Goal: Information Seeking & Learning: Stay updated

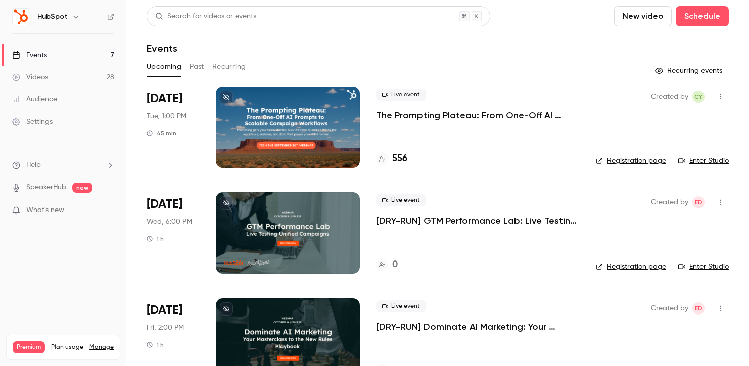
scroll to position [323, 0]
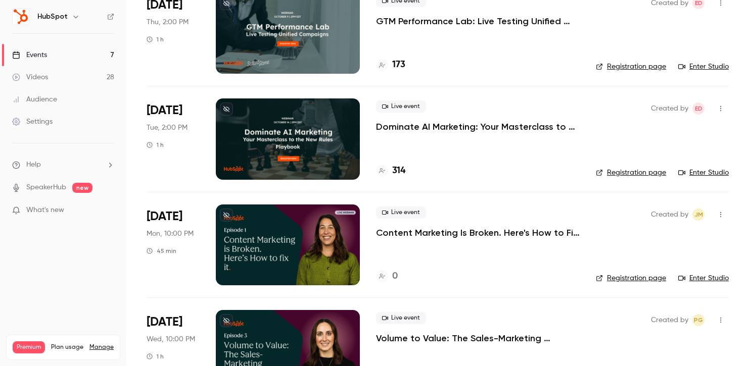
scroll to position [454, 0]
